Goal: Transaction & Acquisition: Purchase product/service

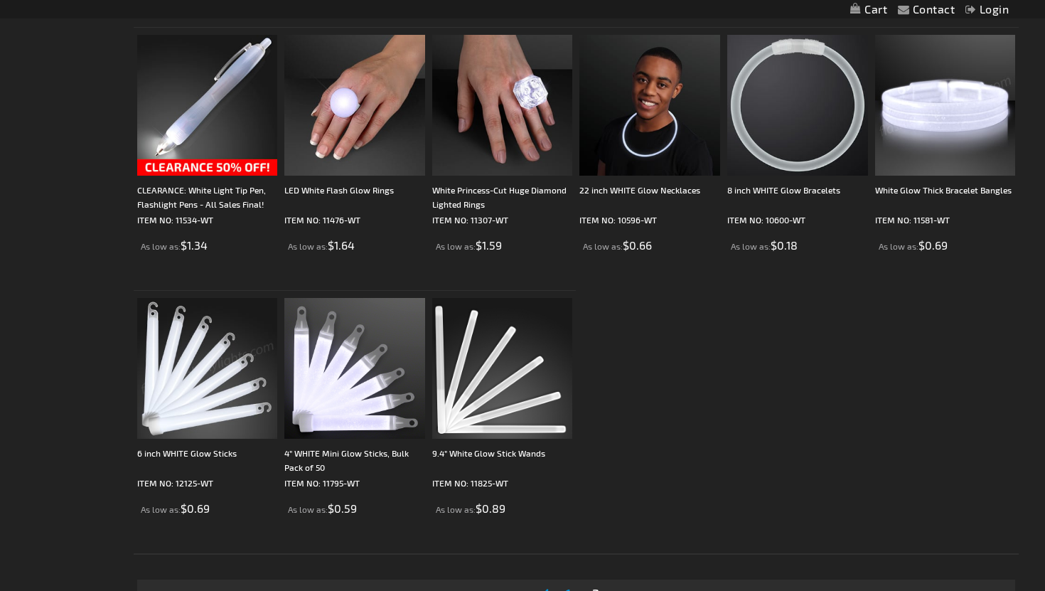
scroll to position [830, 0]
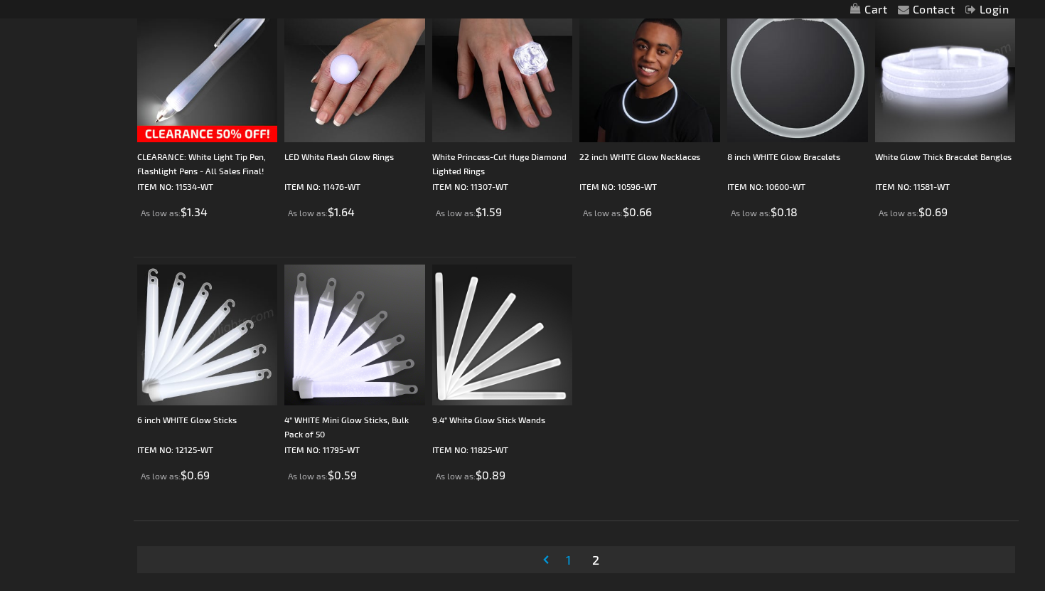
click at [568, 562] on span "1" at bounding box center [568, 560] width 5 height 16
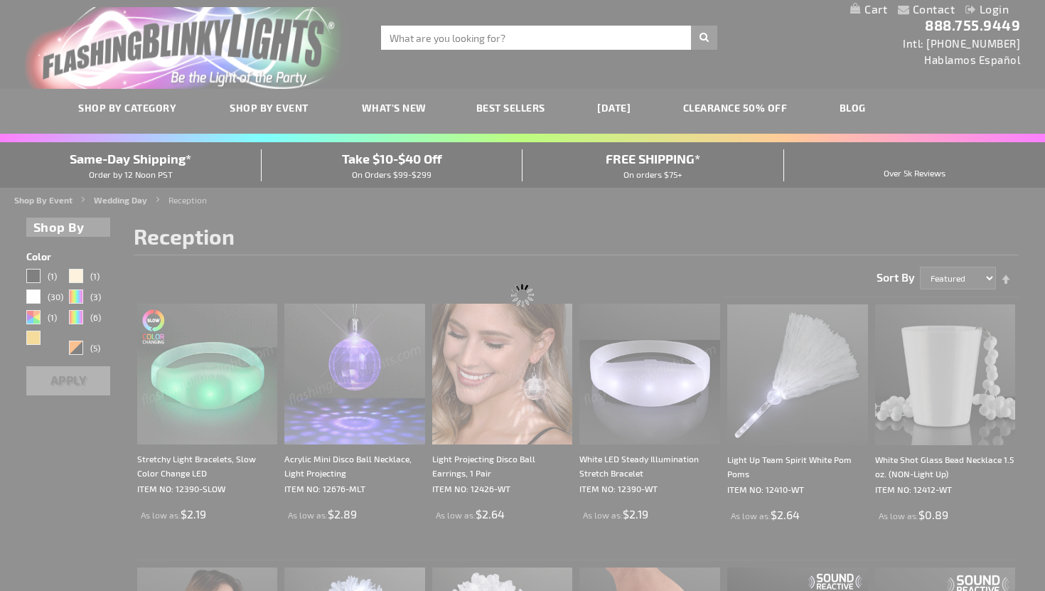
scroll to position [0, 0]
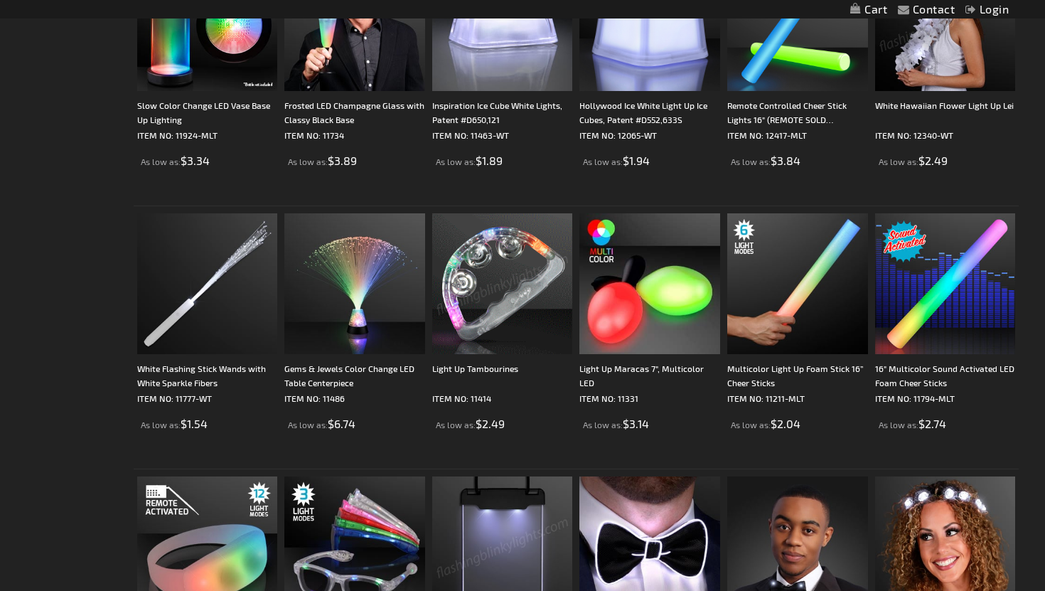
scroll to position [975, 0]
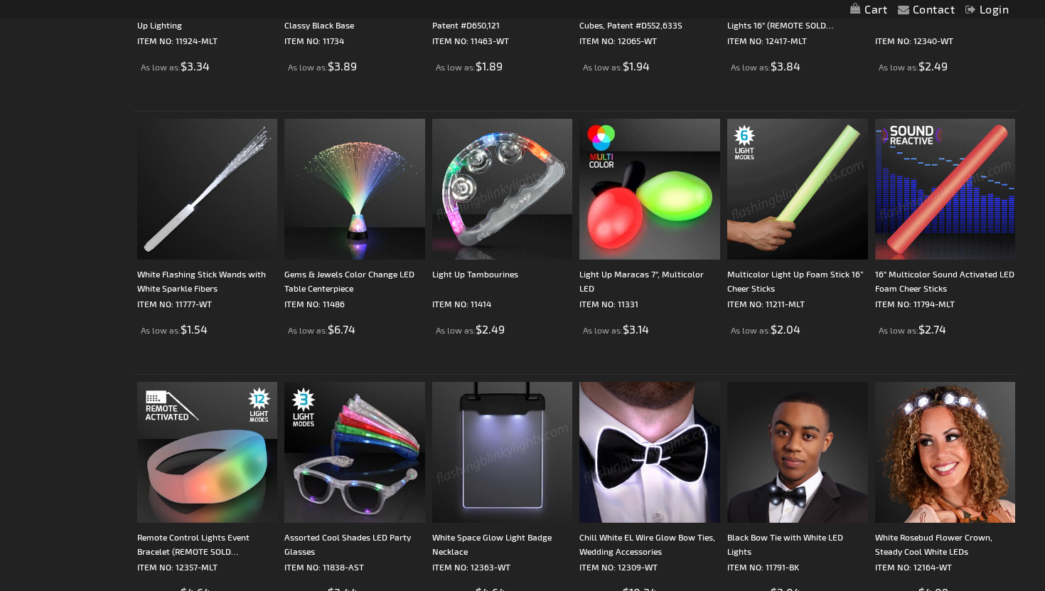
click at [941, 210] on img at bounding box center [945, 189] width 141 height 141
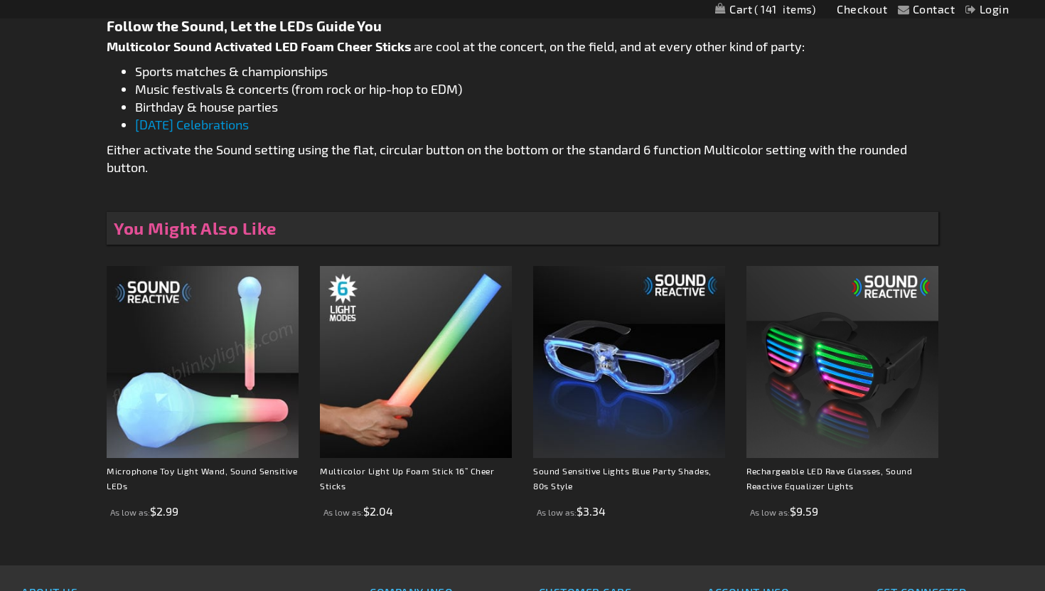
scroll to position [877, 0]
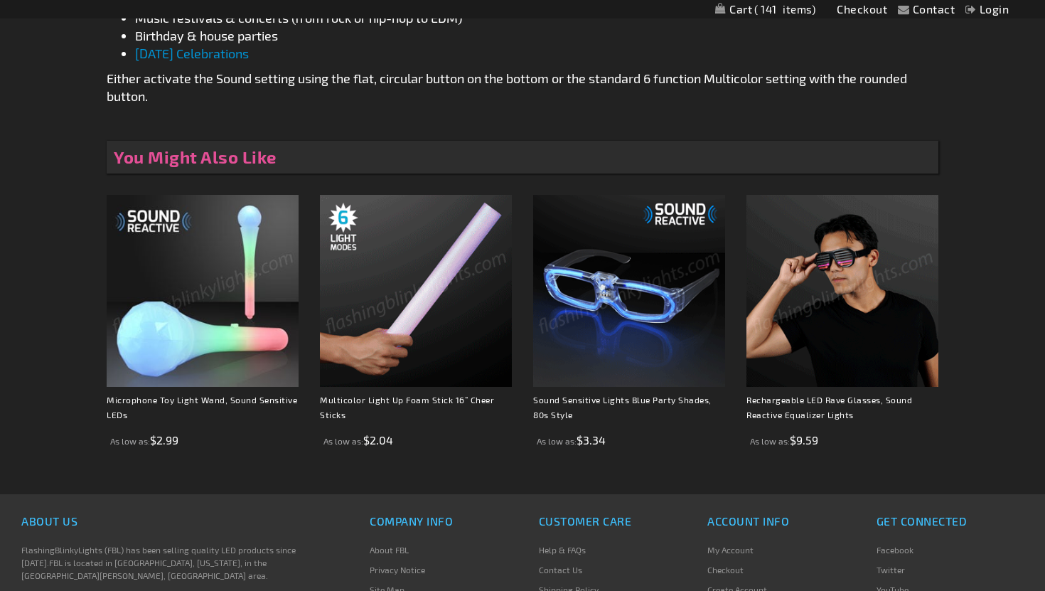
click at [426, 316] on img at bounding box center [416, 291] width 192 height 192
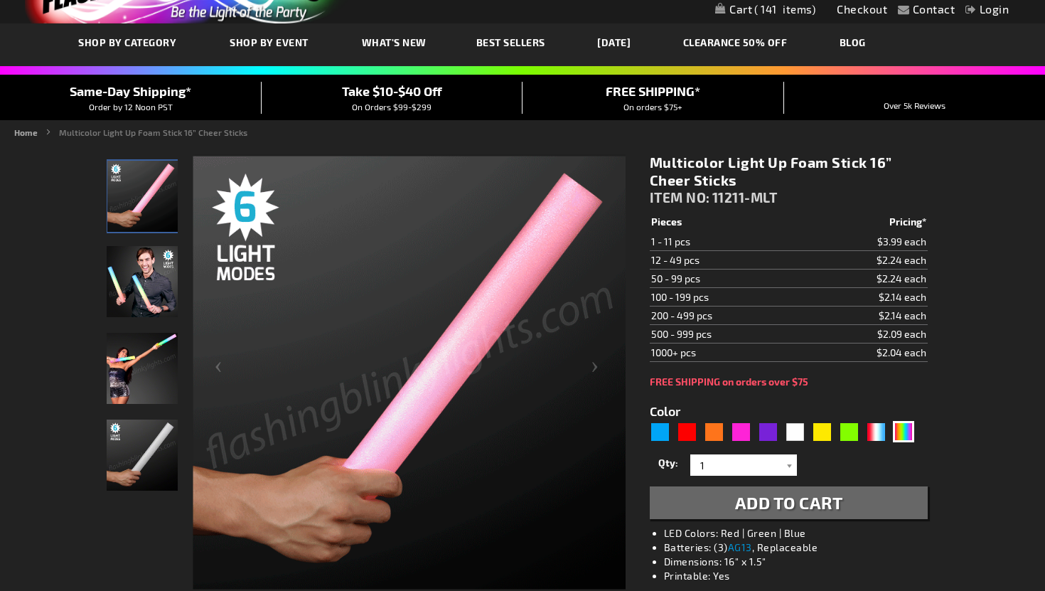
scroll to position [114, 0]
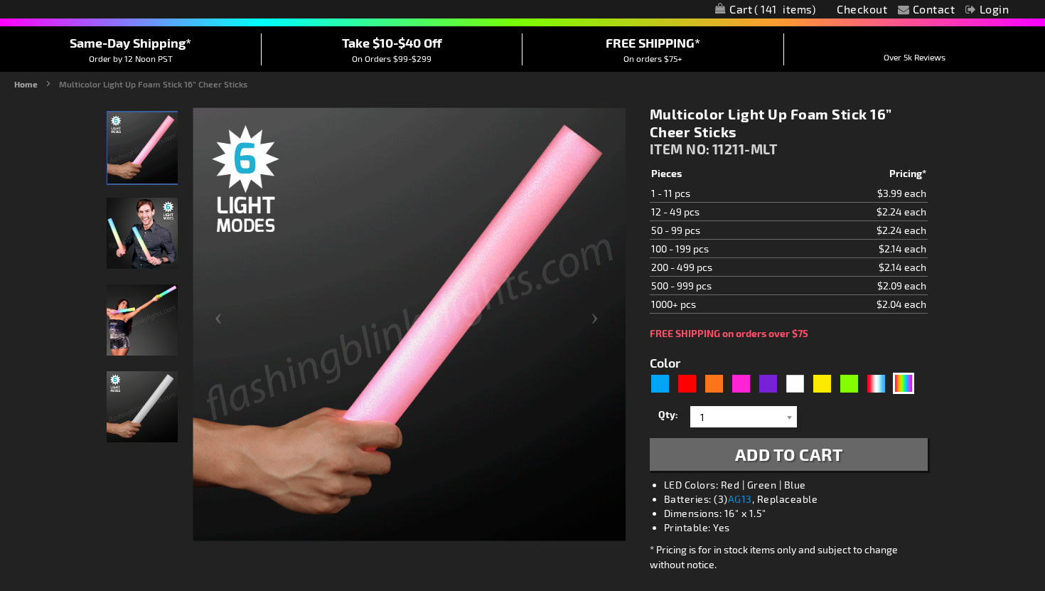
click at [151, 259] on img "Man displaying 16 Inch Multi-Color LED Light Up Foam Stick" at bounding box center [142, 233] width 71 height 71
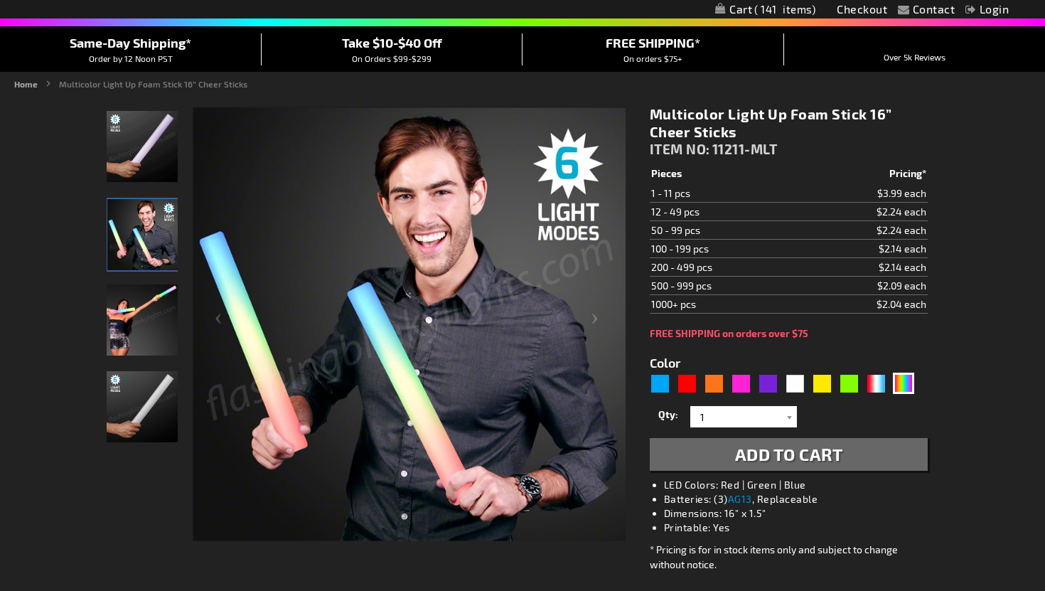
click at [145, 333] on img "Woman displaying 16 Inch Multi-Color LED Light Up Foam Stick" at bounding box center [142, 319] width 71 height 71
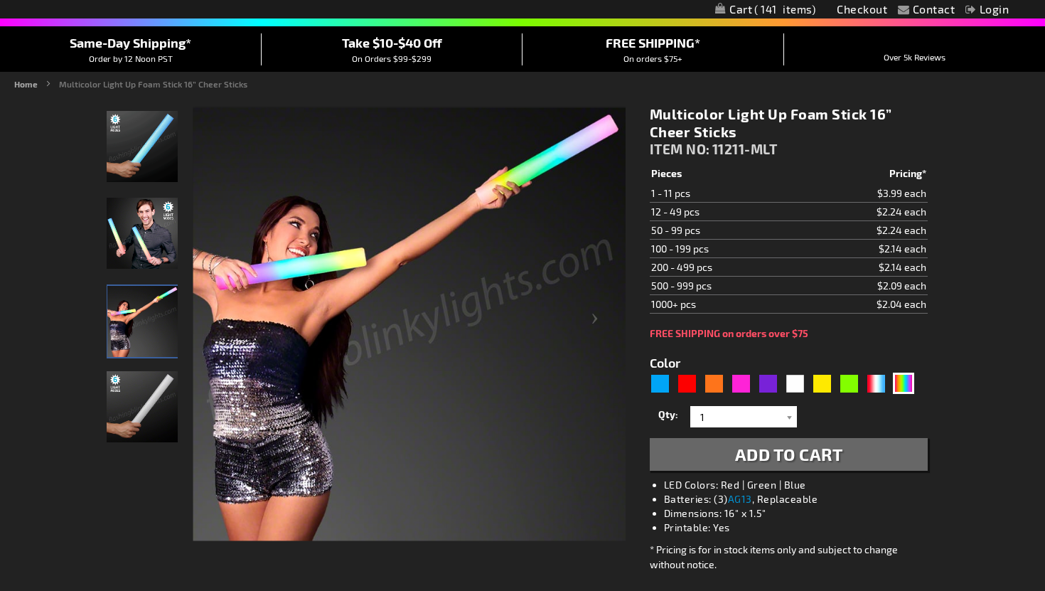
click at [143, 395] on img "16 Inch Multi-Color LED Light Up Foam Stick" at bounding box center [142, 406] width 71 height 71
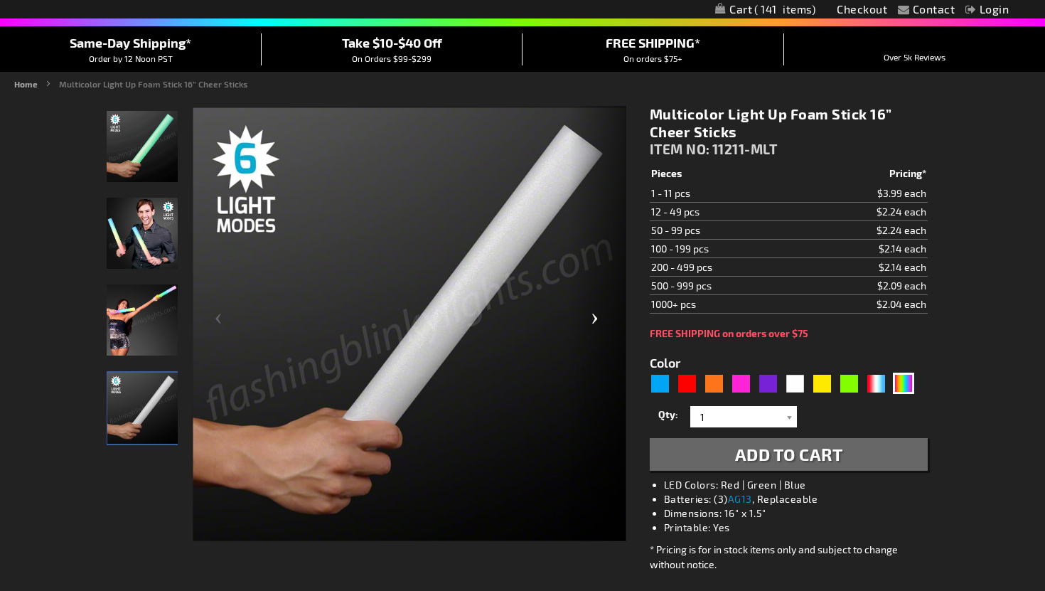
click at [594, 325] on div "Next" at bounding box center [597, 324] width 57 height 437
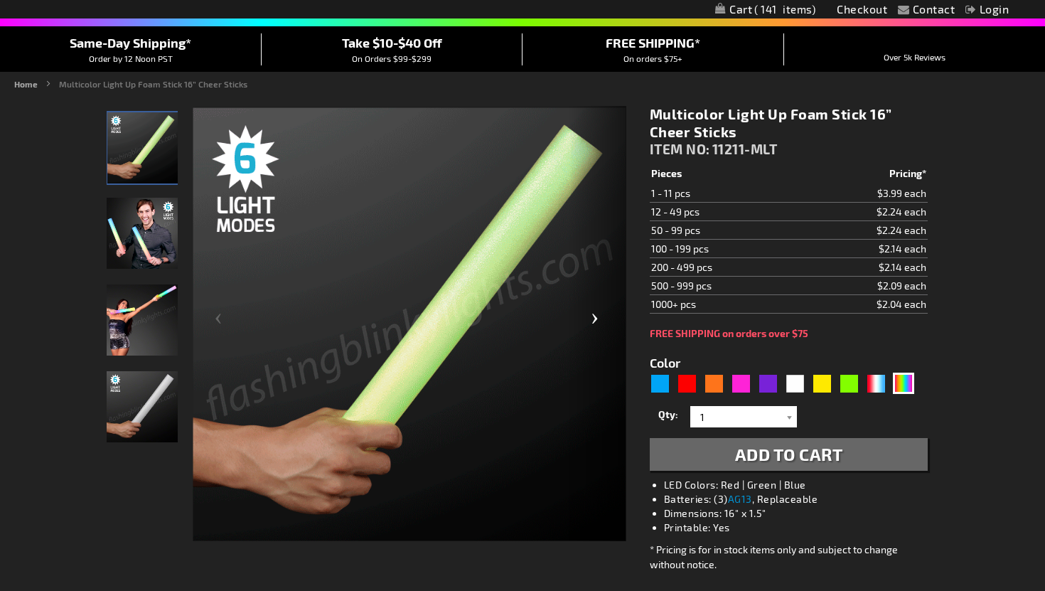
click at [594, 325] on div "Next" at bounding box center [597, 324] width 57 height 437
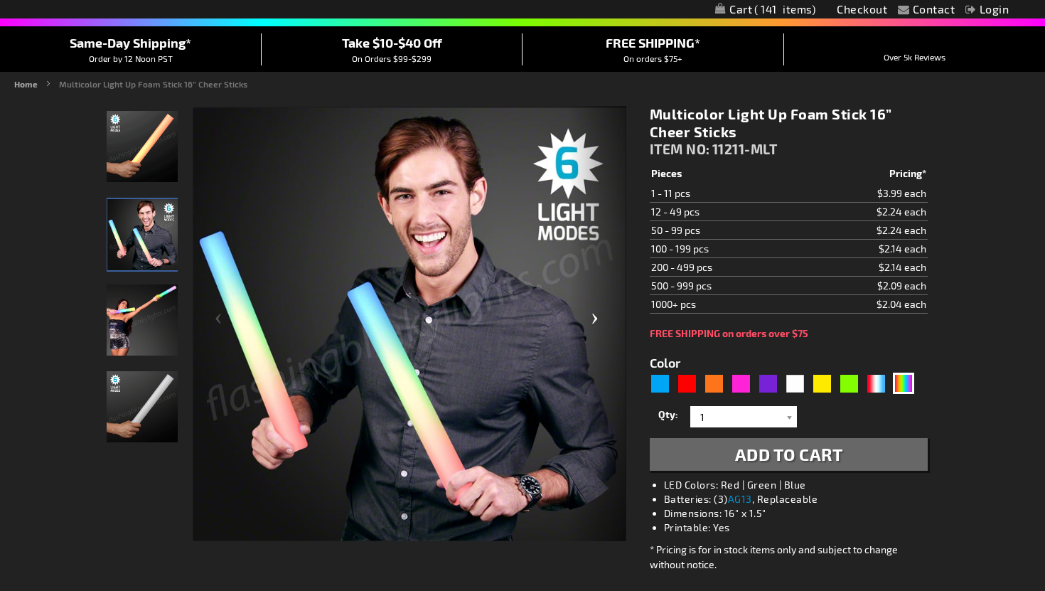
click at [594, 325] on div "Next" at bounding box center [597, 324] width 57 height 437
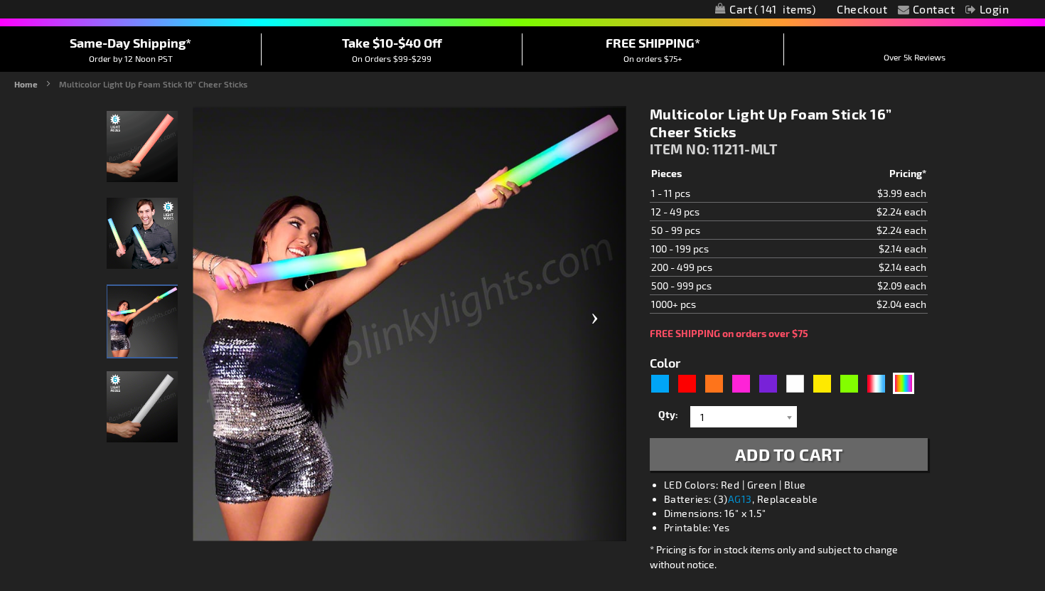
click at [594, 325] on div "Next" at bounding box center [597, 324] width 57 height 437
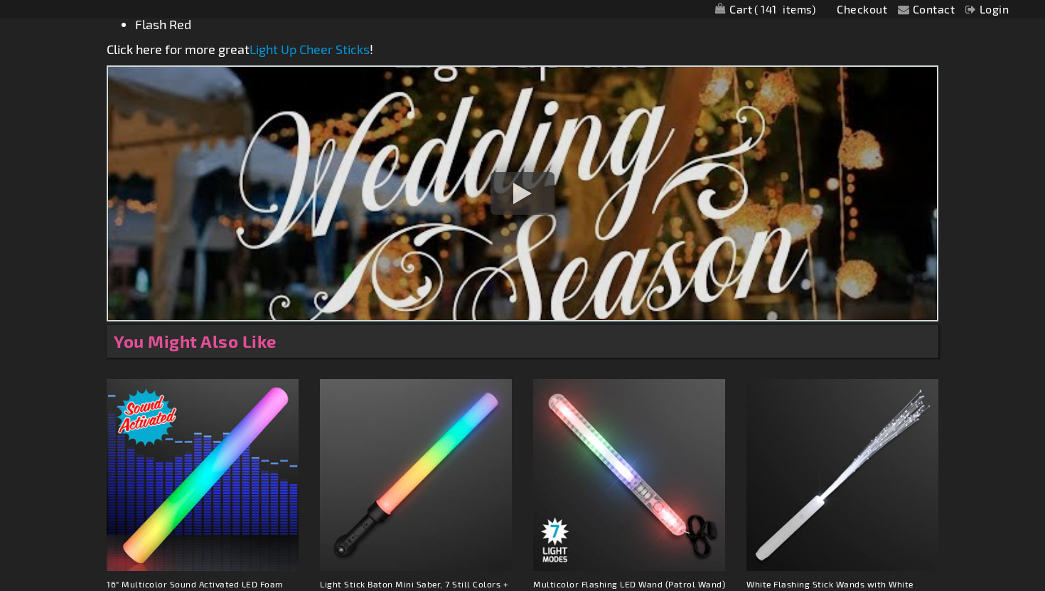
scroll to position [1099, 0]
click at [508, 203] on div at bounding box center [523, 194] width 64 height 43
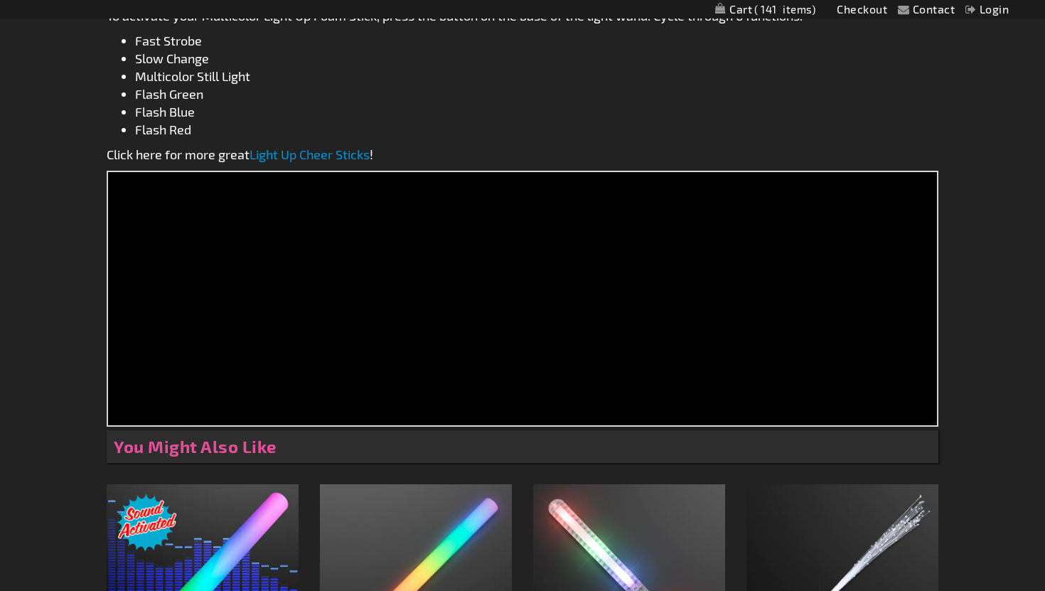
scroll to position [943, 0]
